Goal: Task Accomplishment & Management: Manage account settings

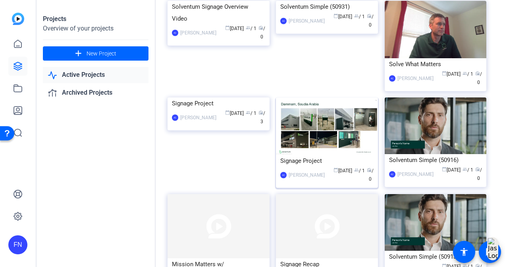
scroll to position [216, 0]
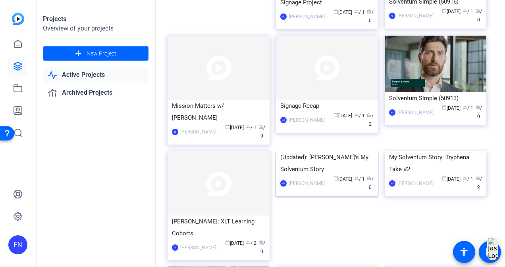
click at [292, 152] on img at bounding box center [327, 152] width 102 height 0
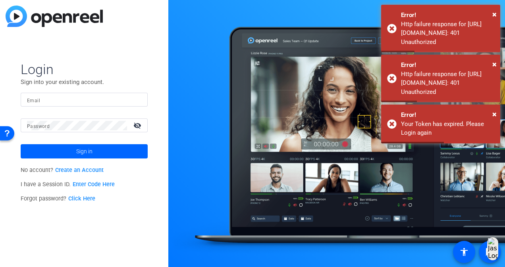
click at [135, 98] on input "Email" at bounding box center [84, 100] width 114 height 10
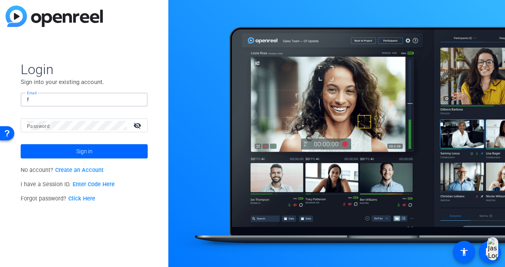
type input "[EMAIL_ADDRESS][DOMAIN_NAME]"
click at [21, 144] on button "Sign in" at bounding box center [84, 151] width 127 height 14
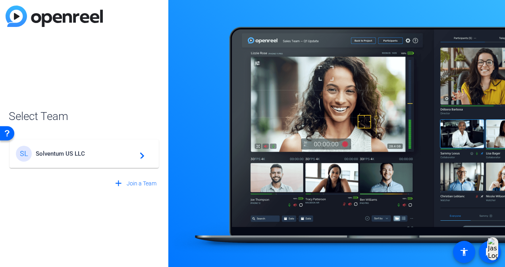
click at [77, 152] on span "Solventum US LLC" at bounding box center [85, 153] width 99 height 7
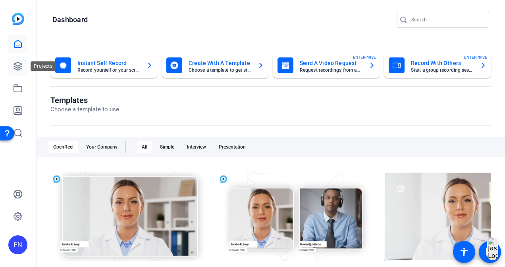
click at [24, 65] on link at bounding box center [17, 66] width 19 height 19
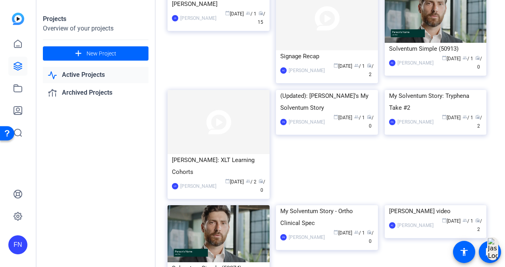
scroll to position [278, 0]
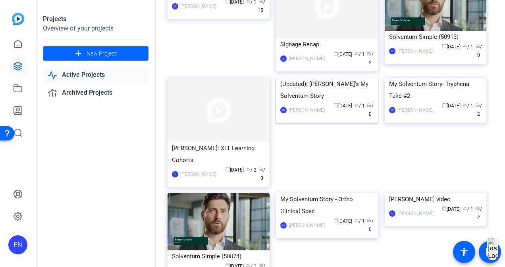
click at [326, 78] on img at bounding box center [327, 78] width 102 height 0
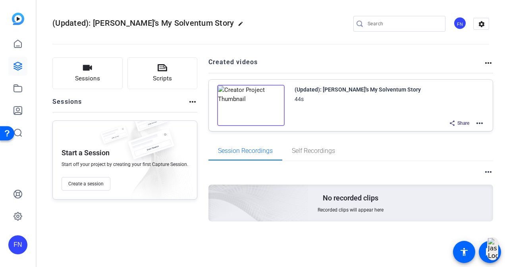
click at [249, 102] on img at bounding box center [250, 105] width 67 height 41
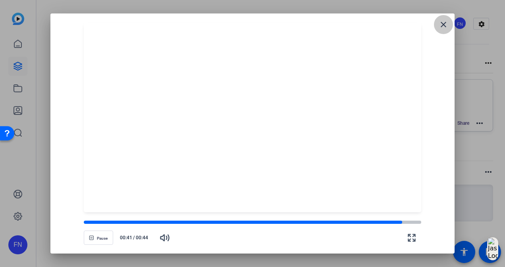
click at [443, 25] on mat-icon "close" at bounding box center [443, 25] width 10 height 10
